Goal: Book appointment/travel/reservation

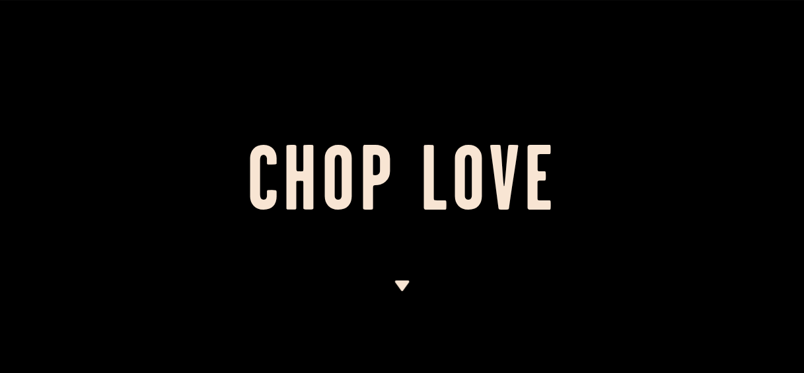
drag, startPoint x: 801, startPoint y: 30, endPoint x: 795, endPoint y: 69, distance: 39.4
click at [795, 69] on div at bounding box center [402, 186] width 804 height 373
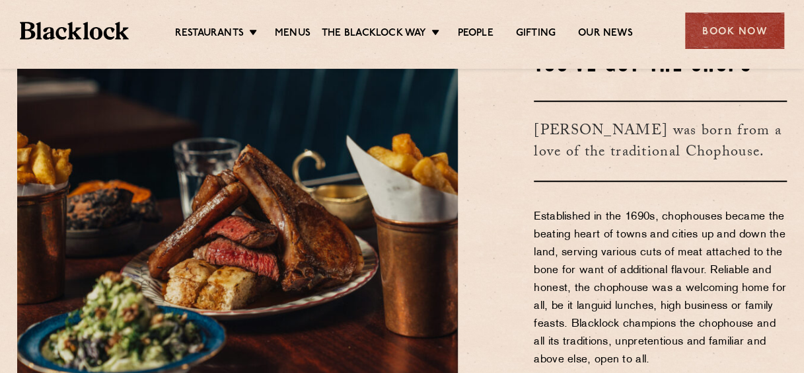
scroll to position [386, 0]
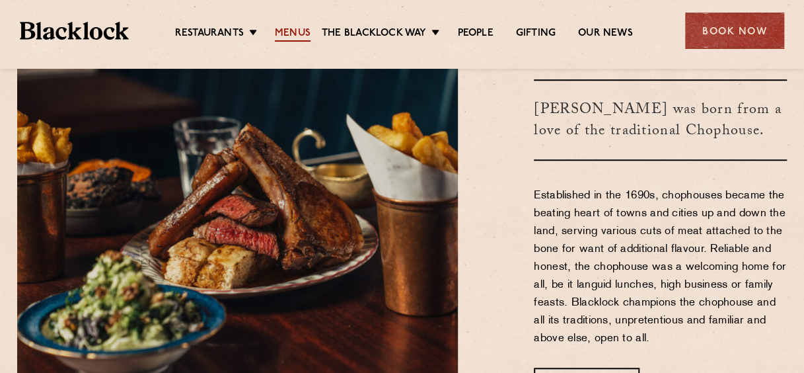
click at [282, 27] on link "Menus" at bounding box center [293, 34] width 36 height 15
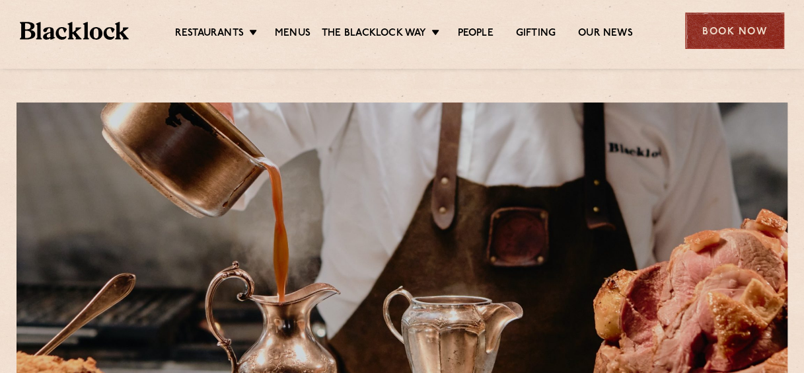
click at [744, 38] on div "Book Now" at bounding box center [734, 31] width 99 height 36
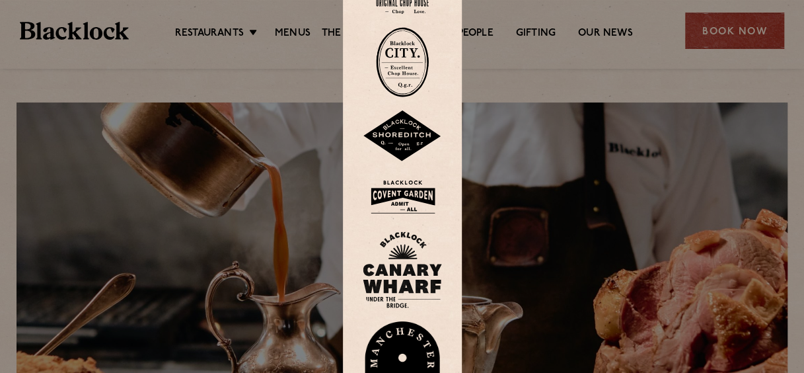
click at [412, 137] on img at bounding box center [402, 136] width 79 height 52
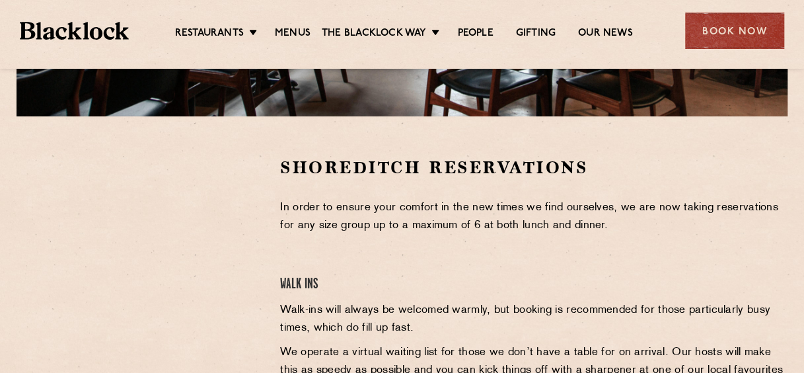
scroll to position [381, 0]
